Goal: Information Seeking & Learning: Compare options

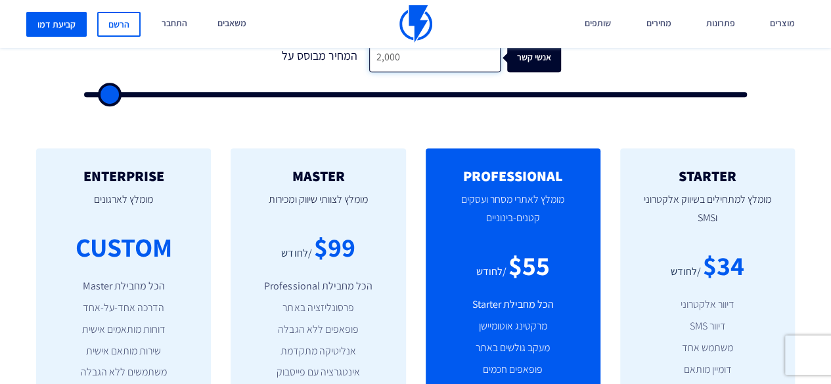
scroll to position [516, 0]
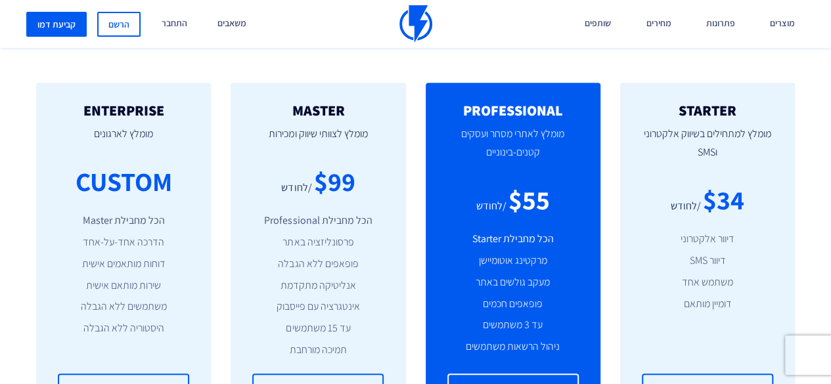
click at [327, 239] on li "פרסונליזציה באתר" at bounding box center [317, 242] width 135 height 15
click at [336, 248] on li "פרסונליזציה באתר" at bounding box center [317, 242] width 135 height 15
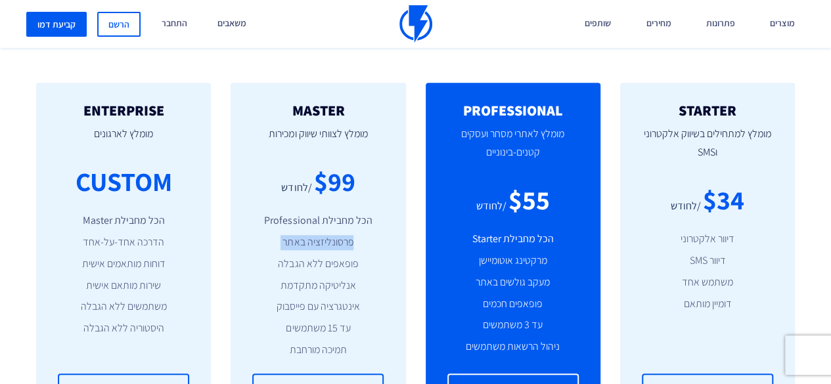
click at [336, 248] on li "פרסונליזציה באתר" at bounding box center [317, 242] width 135 height 15
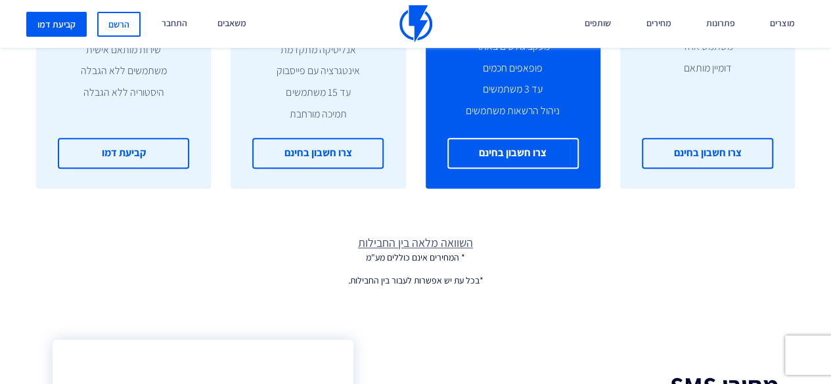
scroll to position [858, 0]
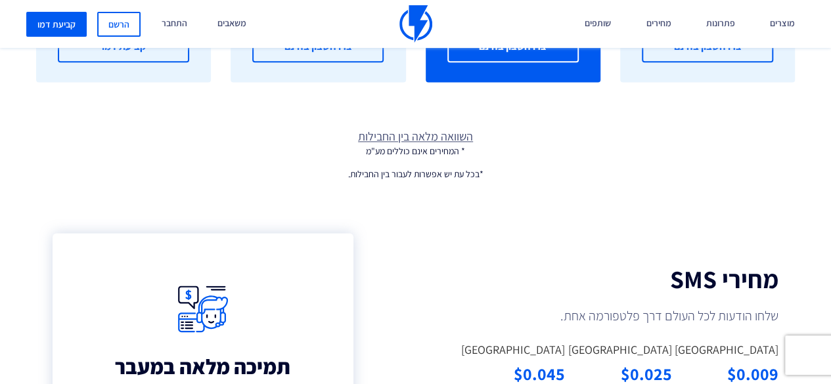
click at [448, 137] on link "השוואה מלאה בין החבילות" at bounding box center [415, 136] width 831 height 17
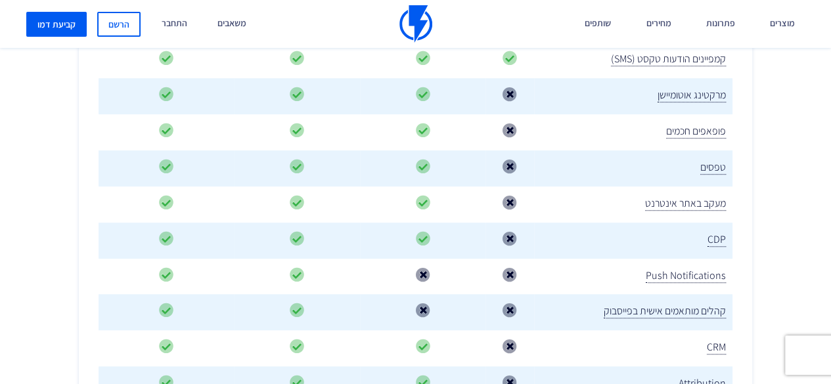
scroll to position [394, 0]
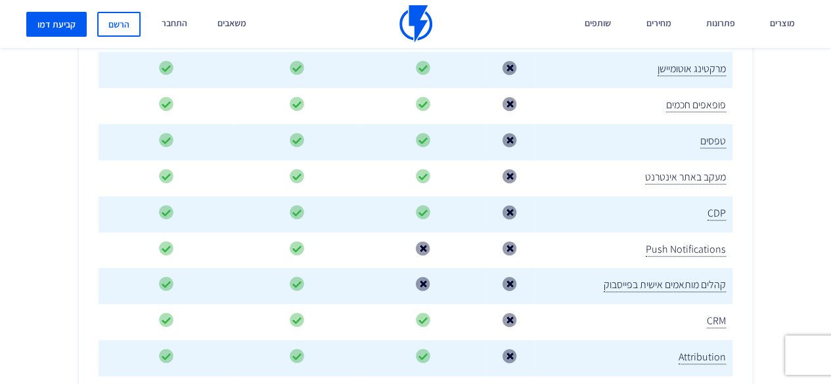
click at [682, 283] on span "קהלים מותאמים אישית בפייסבוק" at bounding box center [665, 285] width 122 height 14
click at [710, 314] on span "CRM" at bounding box center [716, 321] width 19 height 14
click at [715, 314] on span "CRM" at bounding box center [716, 321] width 19 height 14
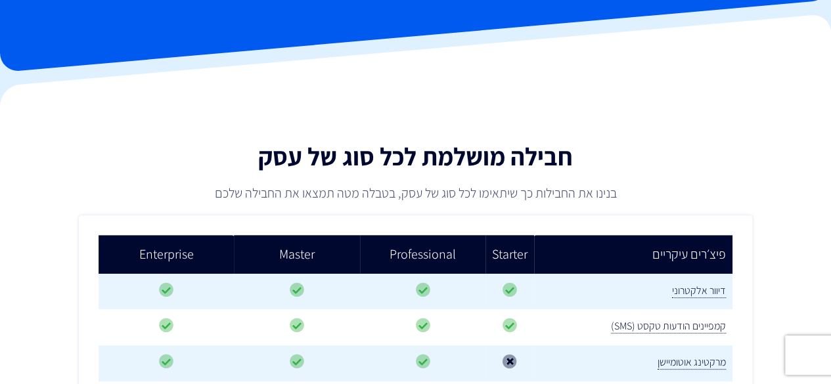
scroll to position [66, 0]
